Goal: Information Seeking & Learning: Learn about a topic

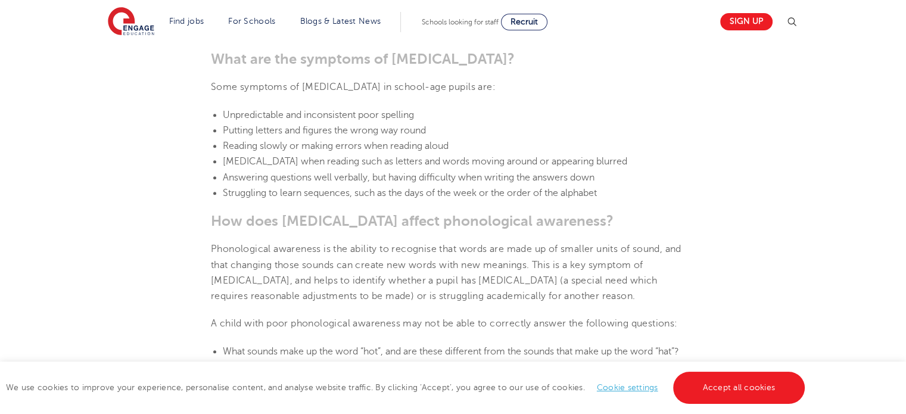
scroll to position [1157, 0]
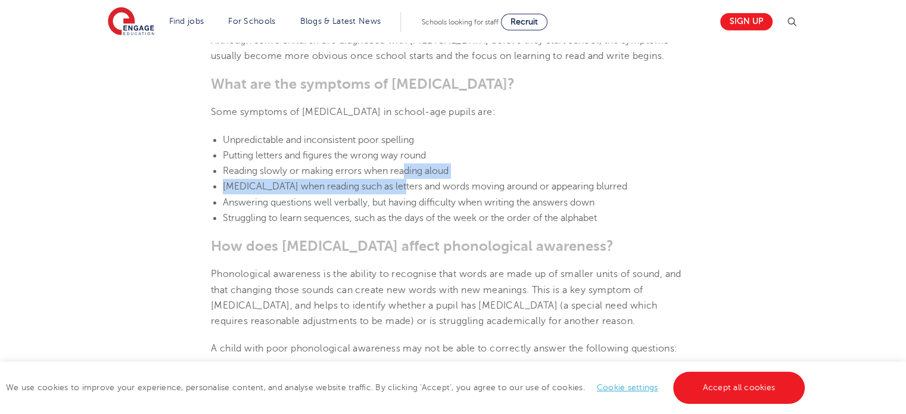
drag, startPoint x: 405, startPoint y: 176, endPoint x: 418, endPoint y: 181, distance: 14.2
click at [413, 181] on li "[MEDICAL_DATA] when reading such as letters and words moving around or appearin…" at bounding box center [459, 186] width 472 height 15
drag, startPoint x: 424, startPoint y: 179, endPoint x: 439, endPoint y: 182, distance: 15.2
click at [427, 180] on li "[MEDICAL_DATA] when reading such as letters and words moving around or appearin…" at bounding box center [459, 186] width 472 height 15
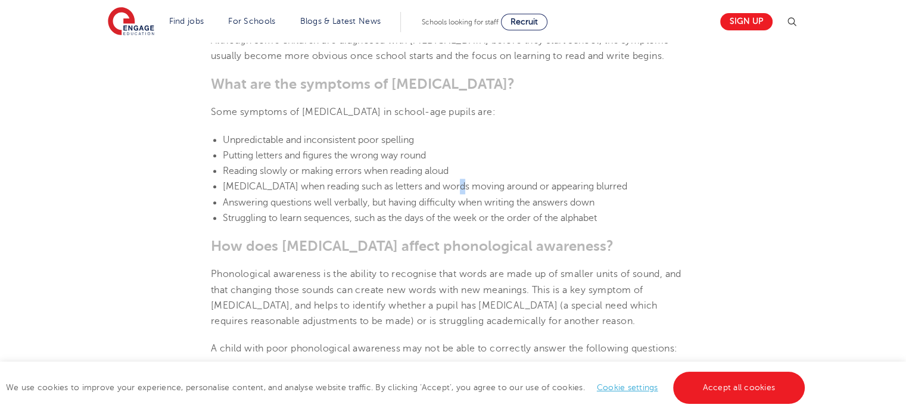
click at [448, 185] on span "[MEDICAL_DATA] when reading such as letters and words moving around or appearin…" at bounding box center [425, 186] width 405 height 11
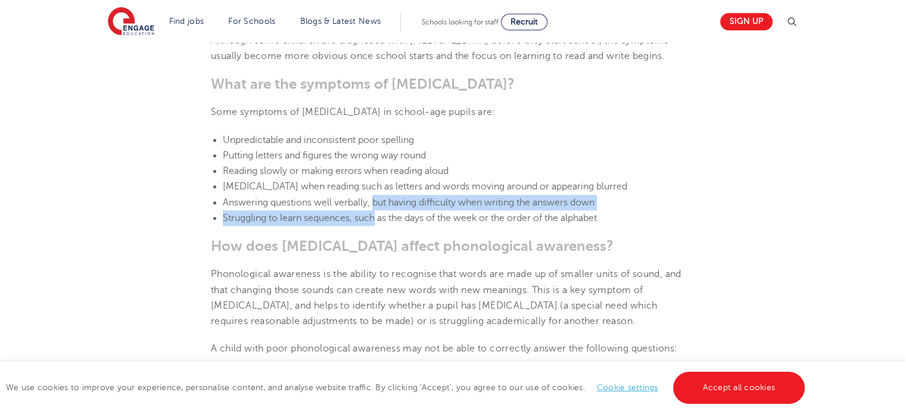
drag, startPoint x: 374, startPoint y: 203, endPoint x: 378, endPoint y: 211, distance: 9.3
click at [378, 211] on ul "Unpredictable and inconsistent poor spelling Putting letters and figures the wr…" at bounding box center [453, 179] width 484 height 94
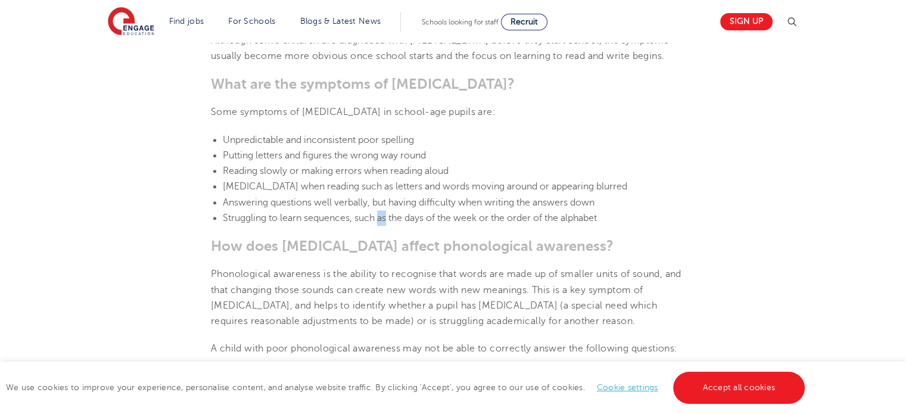
drag, startPoint x: 381, startPoint y: 210, endPoint x: 388, endPoint y: 211, distance: 7.4
click at [389, 213] on li "Struggling to learn sequences, such as the days of the week or the order of the…" at bounding box center [459, 217] width 472 height 15
click at [433, 220] on span "Struggling to learn sequences, such as the days of the week or the order of the…" at bounding box center [410, 218] width 374 height 11
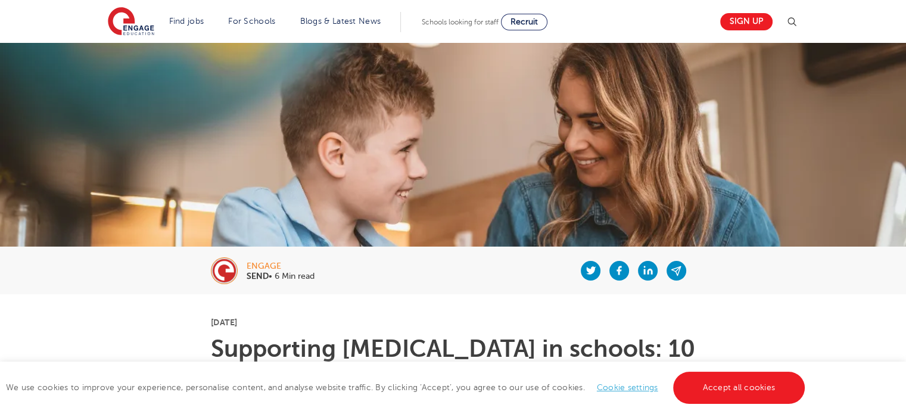
scroll to position [0, 0]
